Goal: Communication & Community: Share content

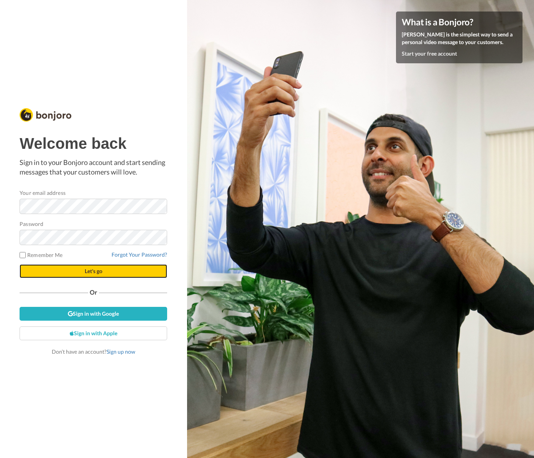
click at [133, 269] on button "Let's go" at bounding box center [94, 271] width 148 height 14
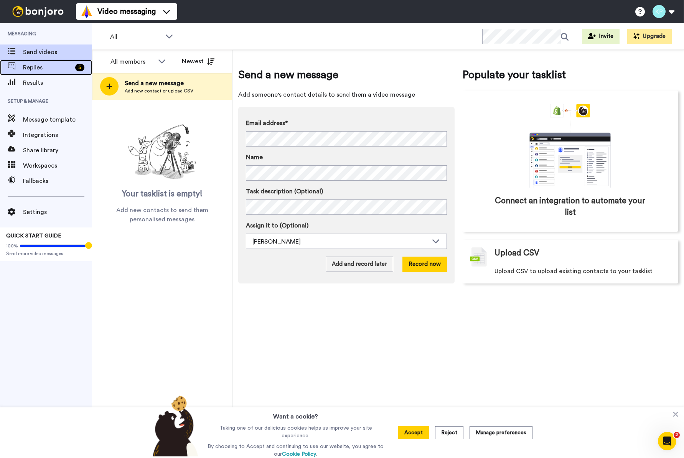
click at [36, 69] on span "Replies" at bounding box center [47, 67] width 49 height 9
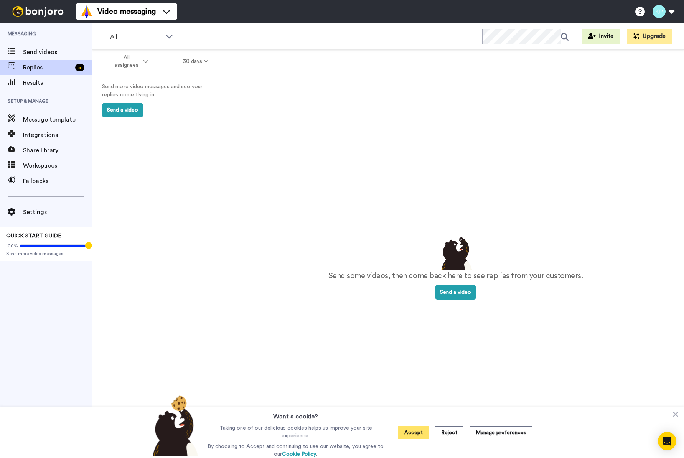
click at [406, 434] on button "Accept" at bounding box center [413, 432] width 31 height 13
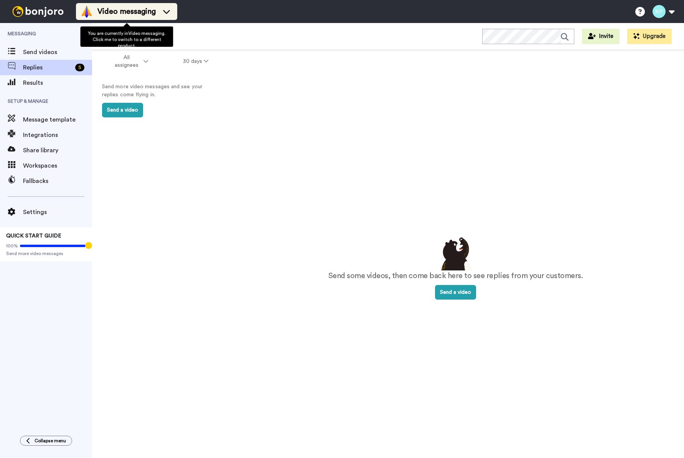
click at [141, 14] on span "Video messaging" at bounding box center [126, 11] width 58 height 11
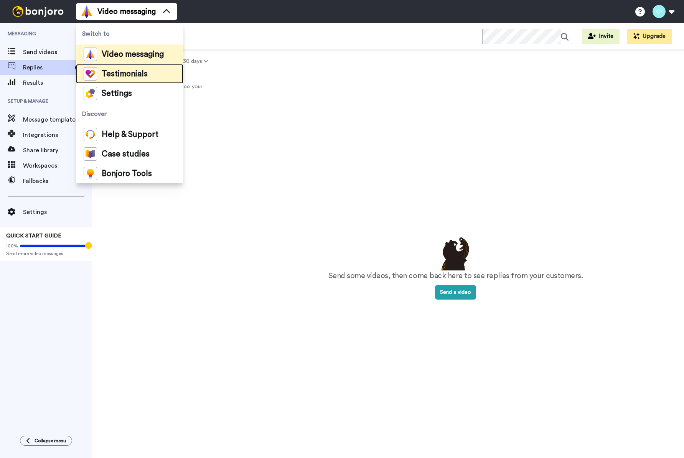
click at [127, 78] on span "Testimonials" at bounding box center [125, 74] width 46 height 8
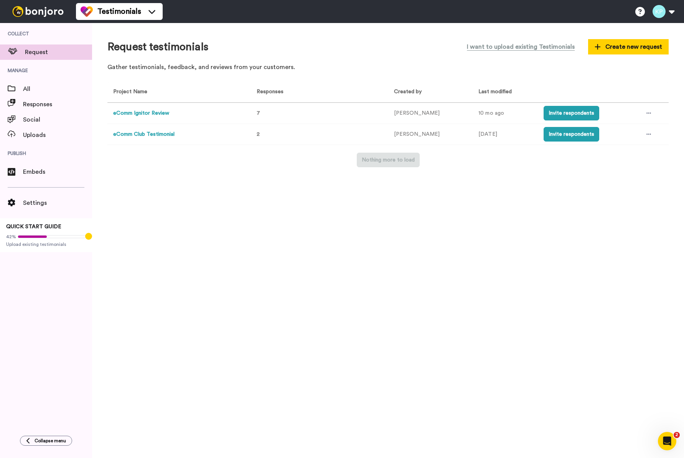
click at [150, 112] on button "eComm Ignitor Review" at bounding box center [141, 113] width 56 height 8
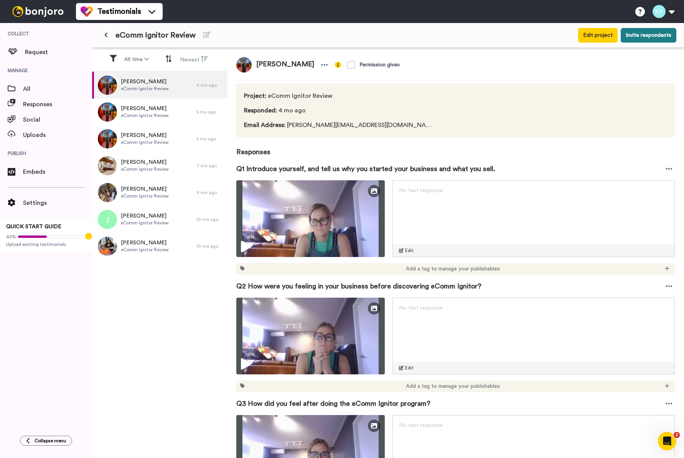
click at [654, 35] on button "Invite respondents" at bounding box center [649, 35] width 56 height 15
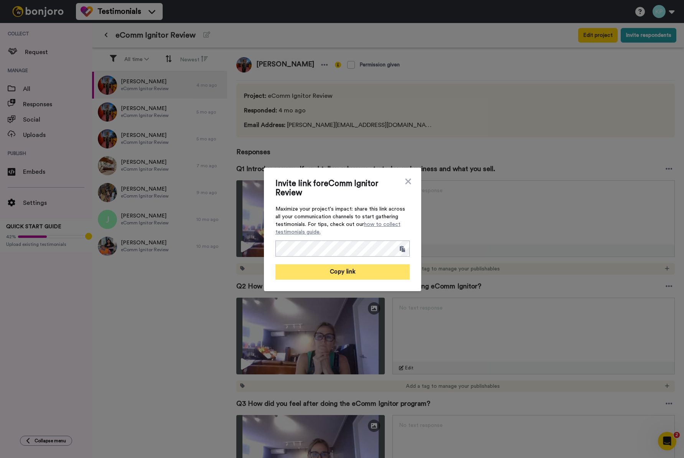
click at [344, 274] on button "Copy link" at bounding box center [342, 271] width 134 height 15
